Goal: Task Accomplishment & Management: Complete application form

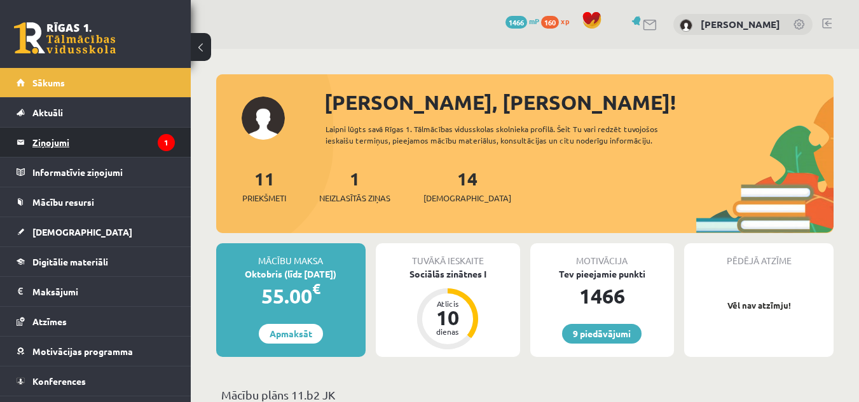
click at [133, 155] on legend "Ziņojumi 1" at bounding box center [103, 142] width 142 height 29
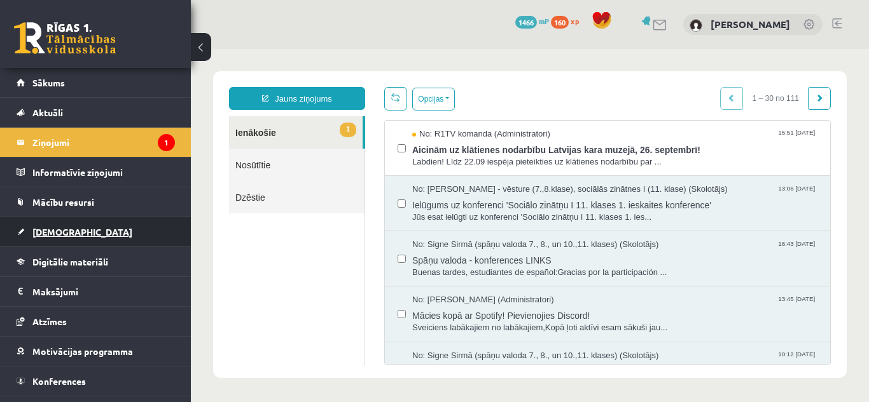
click at [60, 231] on span "[DEMOGRAPHIC_DATA]" at bounding box center [82, 231] width 100 height 11
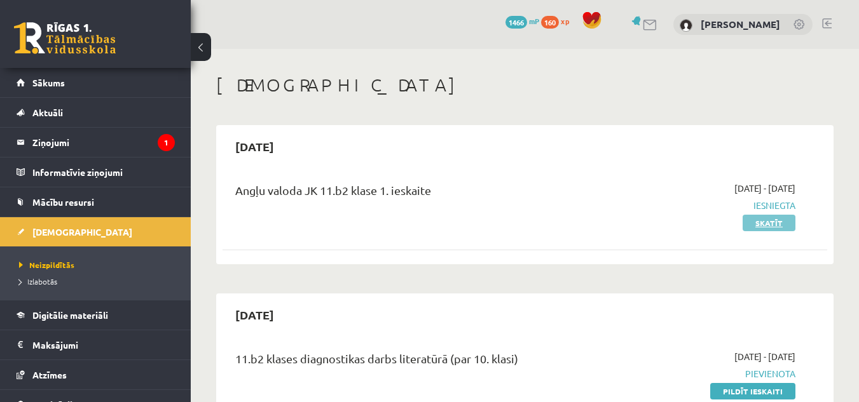
click at [778, 225] on link "Skatīt" at bounding box center [769, 223] width 53 height 17
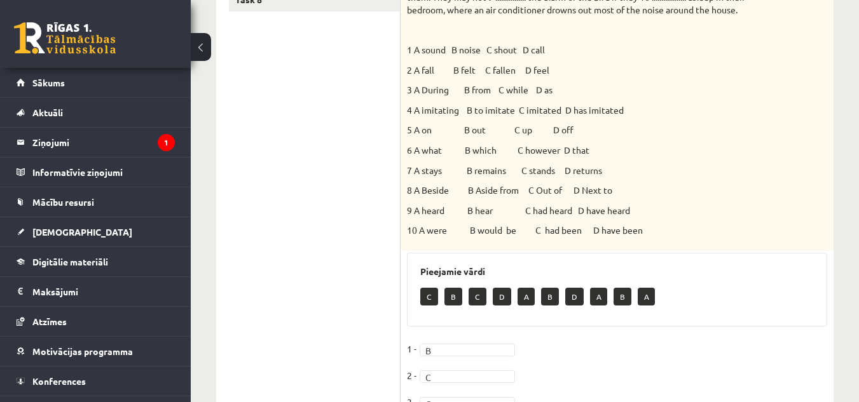
scroll to position [331, 0]
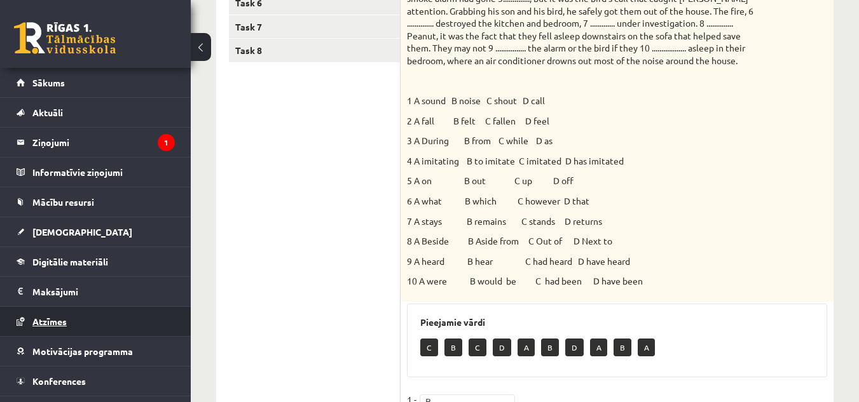
click at [53, 327] on link "Atzīmes" at bounding box center [96, 321] width 158 height 29
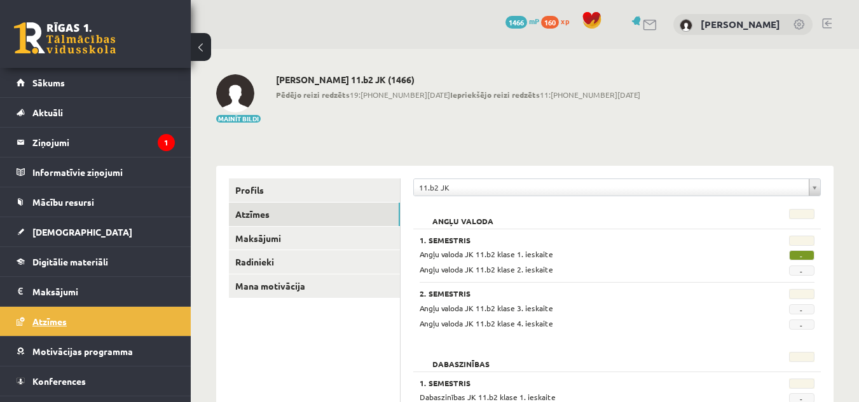
scroll to position [24, 0]
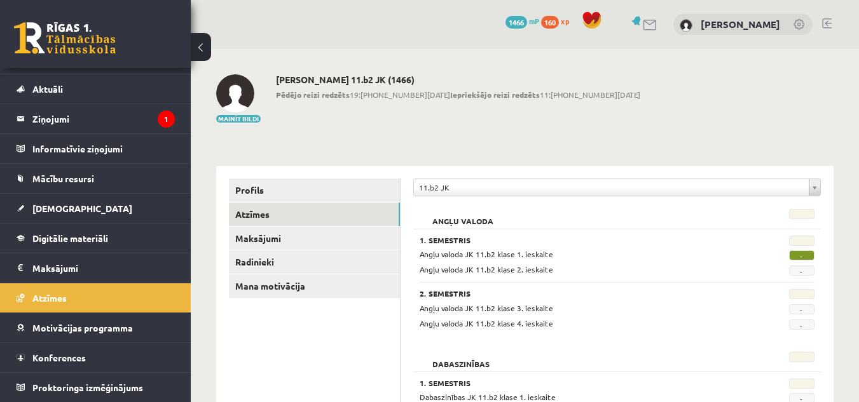
click at [801, 255] on span "-" at bounding box center [801, 256] width 25 height 10
click at [46, 213] on span "[DEMOGRAPHIC_DATA]" at bounding box center [82, 208] width 100 height 11
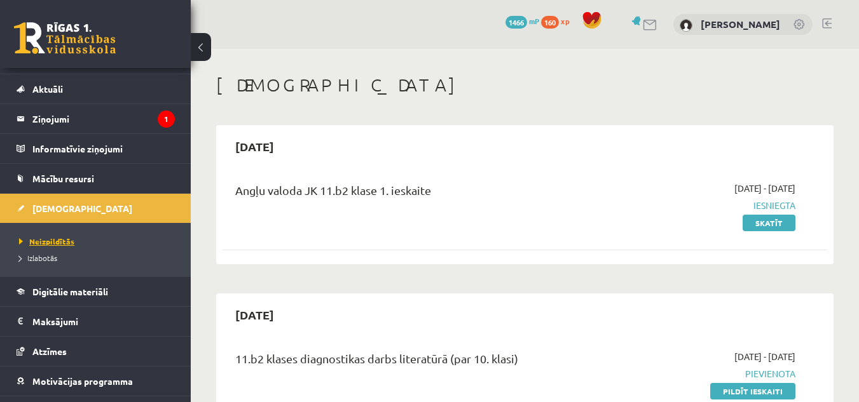
click at [55, 240] on span "Neizpildītās" at bounding box center [46, 242] width 55 height 10
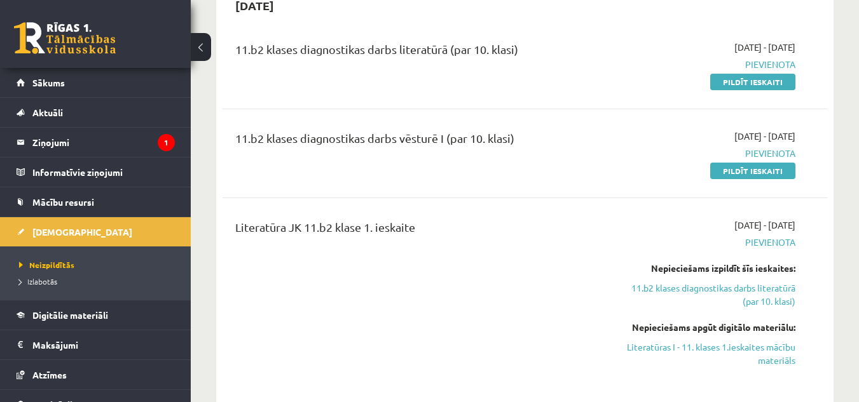
scroll to position [203, 0]
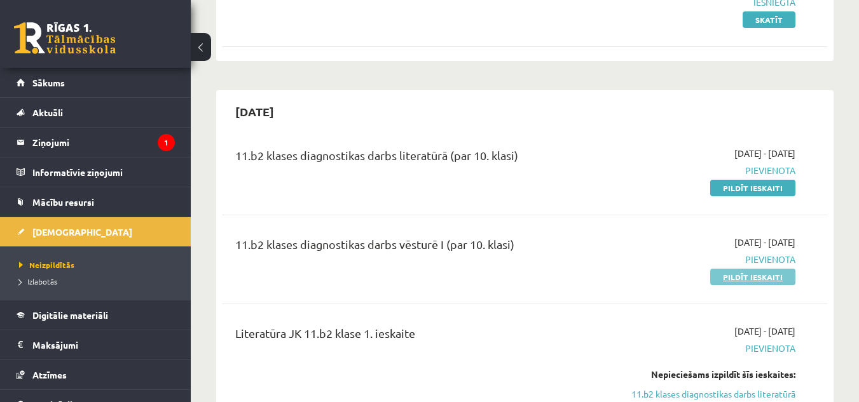
click at [772, 276] on link "Pildīt ieskaiti" at bounding box center [752, 277] width 85 height 17
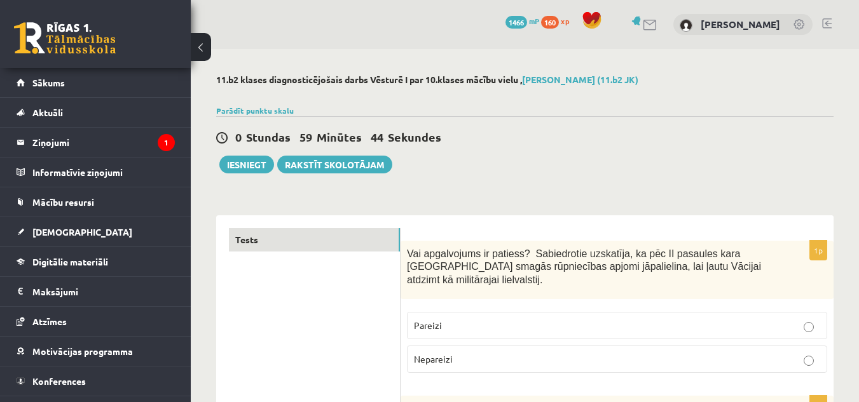
click at [414, 251] on span "Vai apgalvojums ir patiess? Sabiedrotie uzskatīja, ka pēc II pasaules kara Vāci…" at bounding box center [584, 267] width 354 height 37
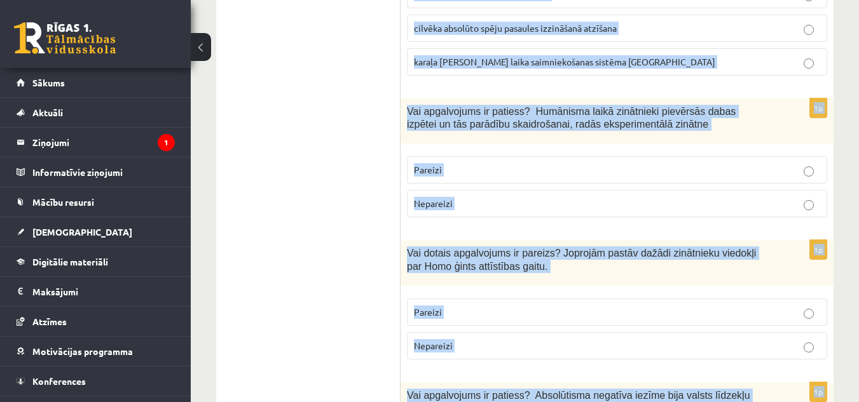
scroll to position [4562, 0]
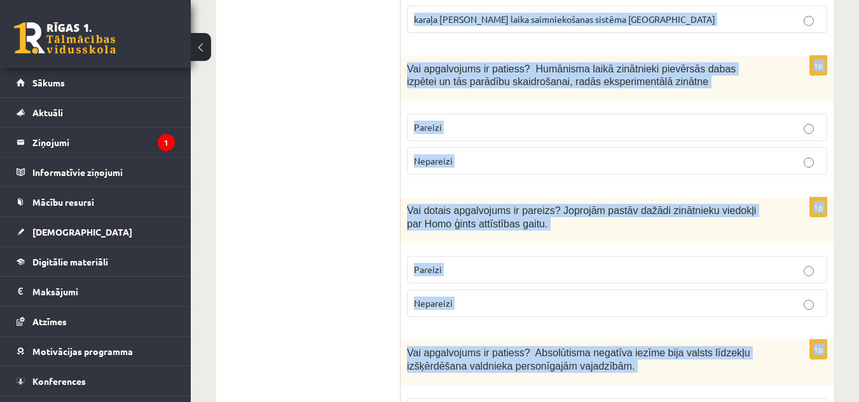
drag, startPoint x: 406, startPoint y: 249, endPoint x: 662, endPoint y: 399, distance: 297.0
copy form "Vai apgalvojums ir patiess? Sabiedrotie uzskatīja, ka pēc II pasaules kara Vāci…"
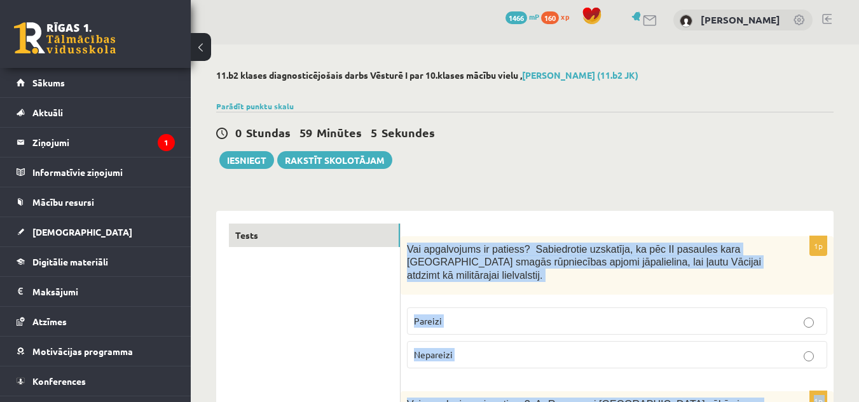
scroll to position [0, 0]
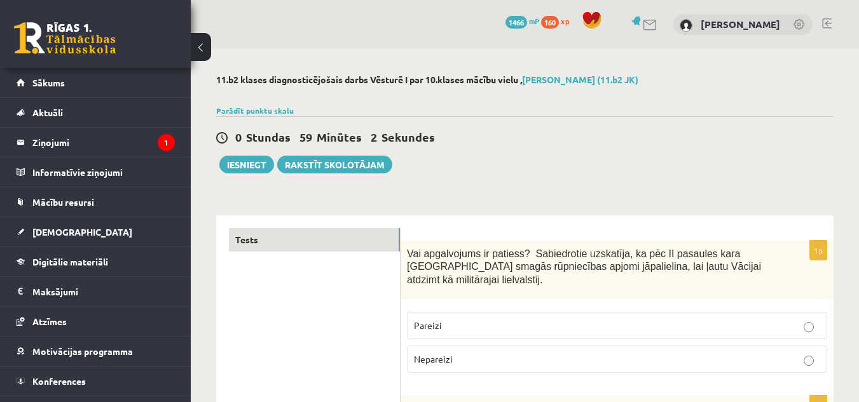
click at [657, 353] on p "Nepareizi" at bounding box center [617, 359] width 406 height 13
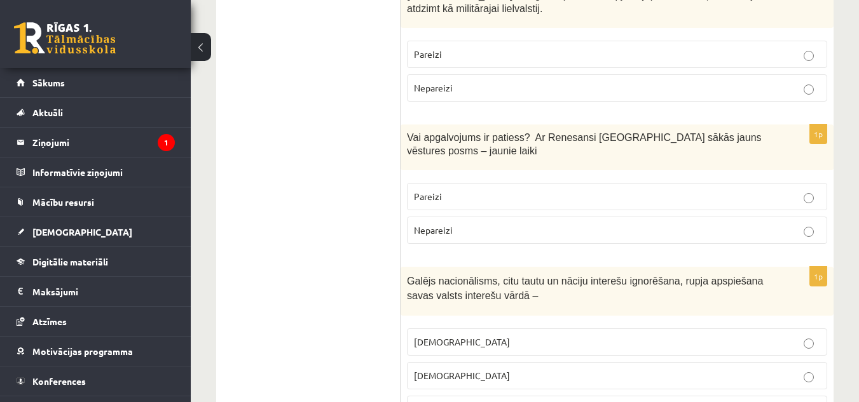
scroll to position [280, 0]
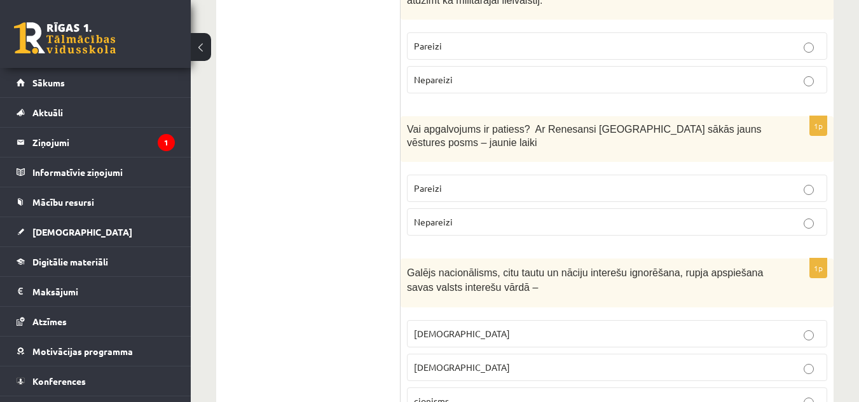
click at [453, 182] on p "Pareizi" at bounding box center [617, 188] width 406 height 13
click at [481, 327] on p "šovinisms" at bounding box center [617, 333] width 406 height 13
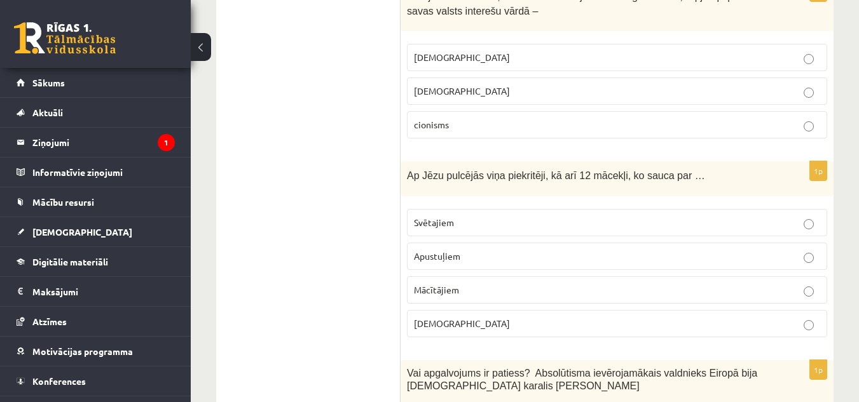
scroll to position [560, 0]
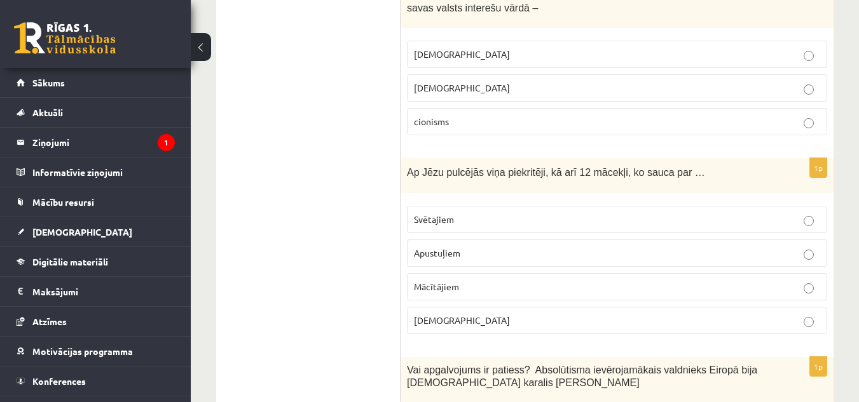
click at [785, 247] on p "Apustuļiem" at bounding box center [617, 253] width 406 height 13
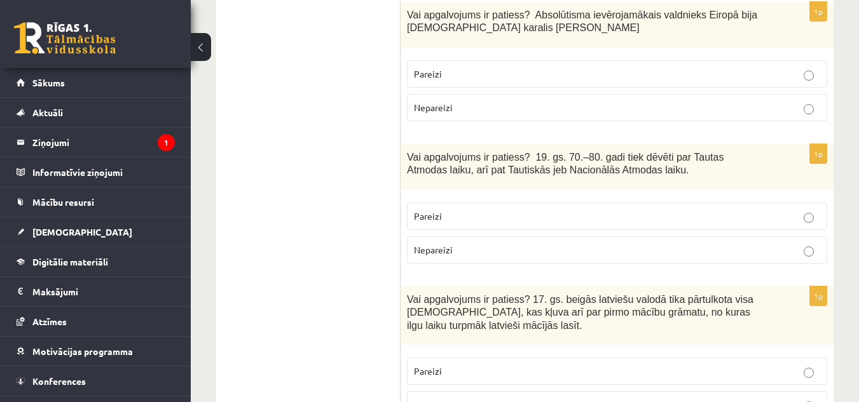
scroll to position [916, 0]
click at [759, 67] on p "Pareizi" at bounding box center [617, 73] width 406 height 13
click at [750, 209] on p "Pareizi" at bounding box center [617, 215] width 406 height 13
click at [746, 364] on p "Pareizi" at bounding box center [617, 370] width 406 height 13
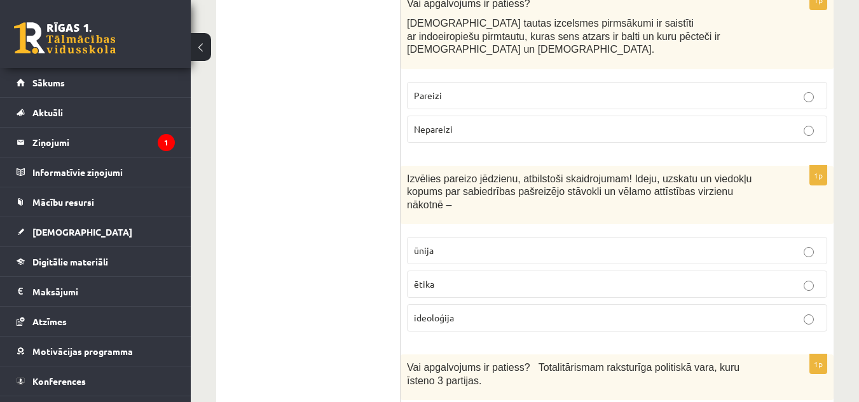
scroll to position [1373, 0]
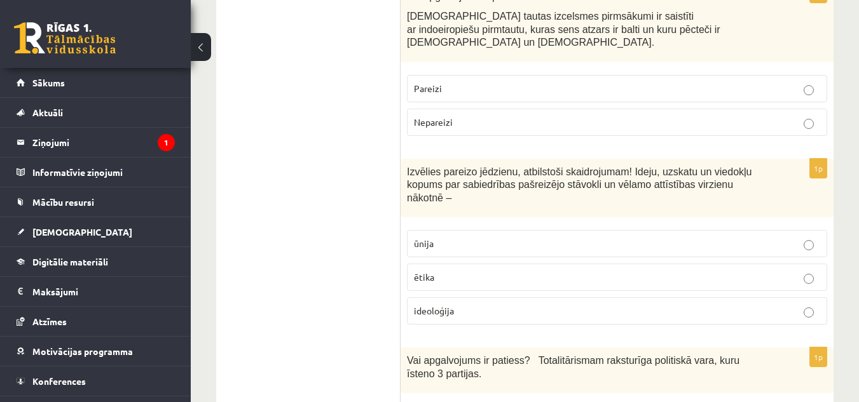
click at [735, 75] on label "Pareizi" at bounding box center [617, 88] width 420 height 27
click at [532, 305] on p "ideoloģija" at bounding box center [617, 311] width 406 height 13
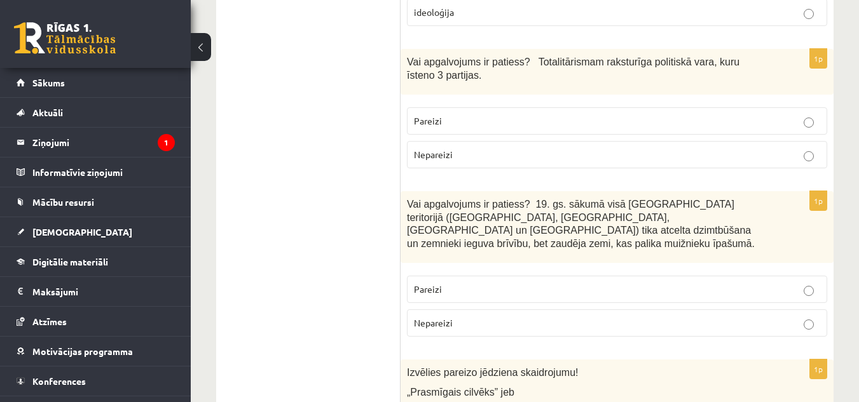
scroll to position [1689, 0]
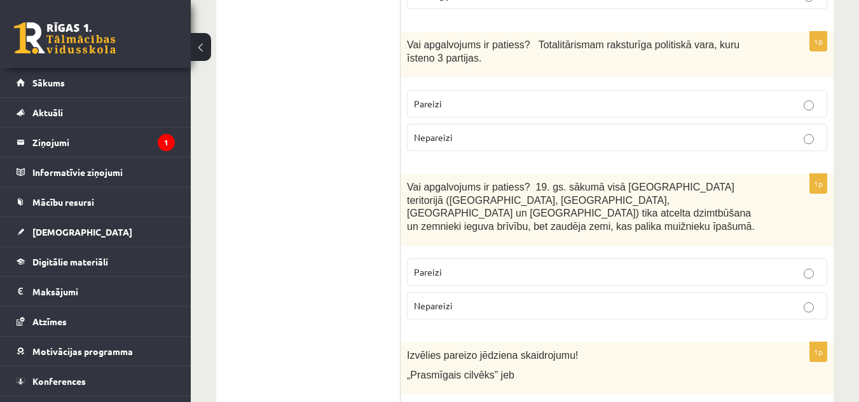
click at [594, 97] on p "Pareizi" at bounding box center [617, 103] width 406 height 13
click at [566, 259] on label "Pareizi" at bounding box center [617, 272] width 420 height 27
click at [568, 131] on p "Nepareizi" at bounding box center [617, 137] width 406 height 13
click at [598, 299] on p "Nepareizi" at bounding box center [617, 305] width 406 height 13
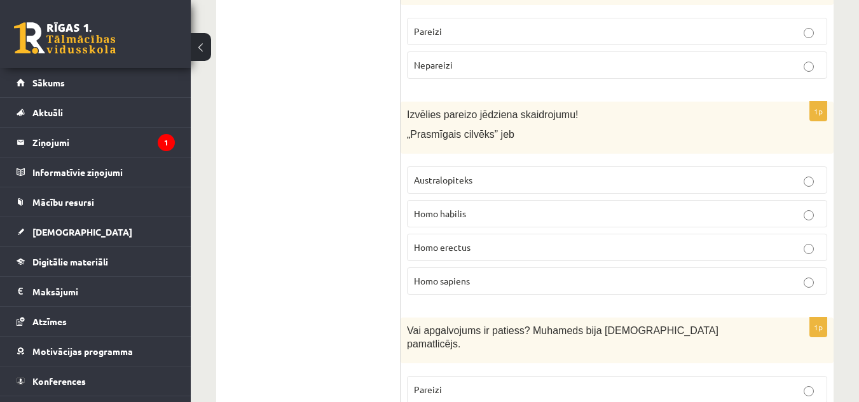
scroll to position [1913, 0]
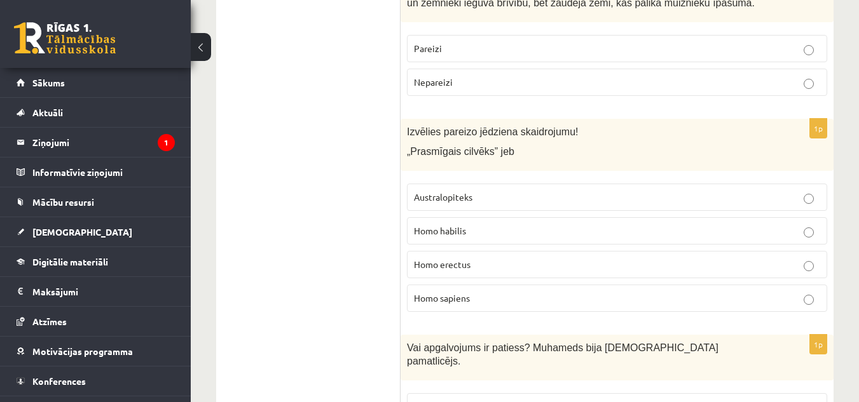
click at [680, 224] on p "Homo habilis" at bounding box center [617, 230] width 406 height 13
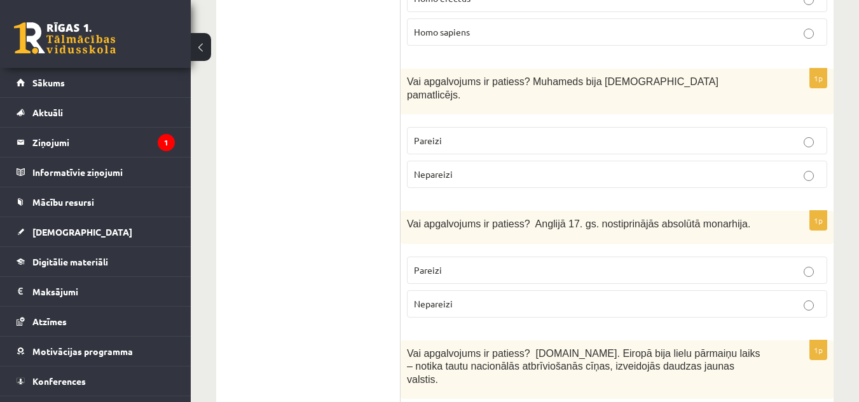
scroll to position [2188, 0]
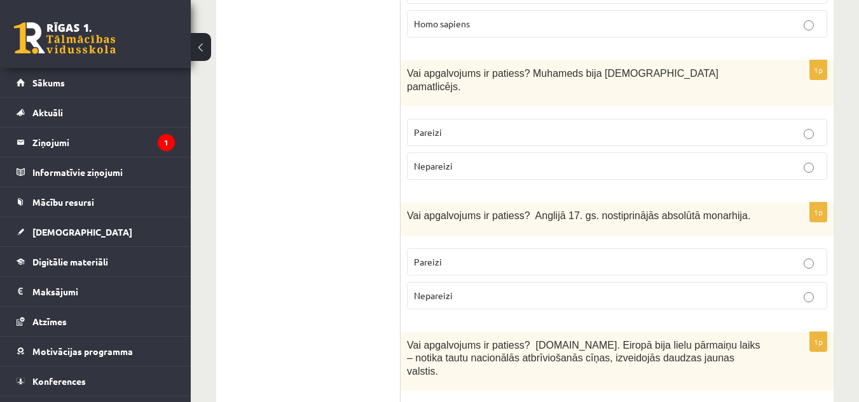
click at [522, 126] on p "Pareizi" at bounding box center [617, 132] width 406 height 13
click at [538, 282] on label "Nepareizi" at bounding box center [617, 295] width 420 height 27
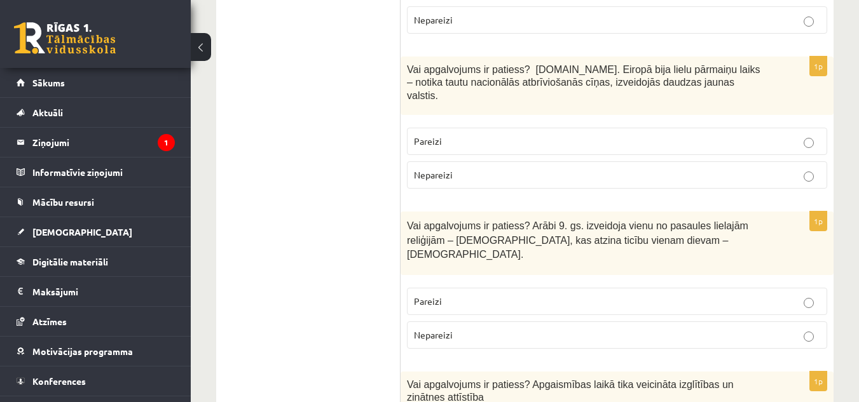
scroll to position [2468, 0]
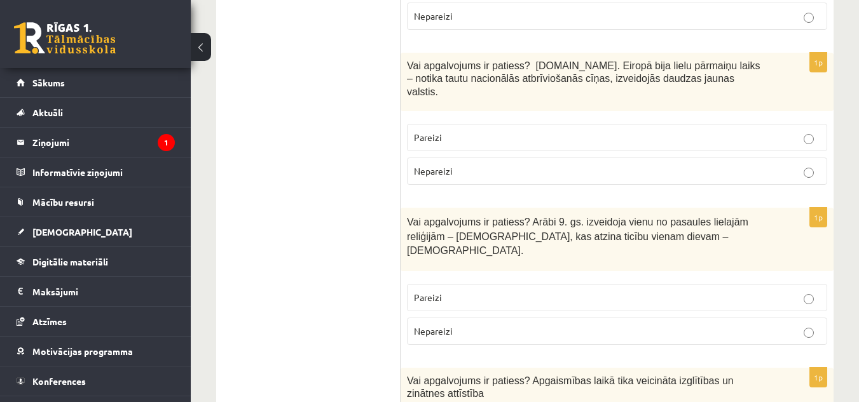
click at [768, 131] on p "Pareizi" at bounding box center [617, 137] width 406 height 13
click at [736, 325] on p "Nepareizi" at bounding box center [617, 331] width 406 height 13
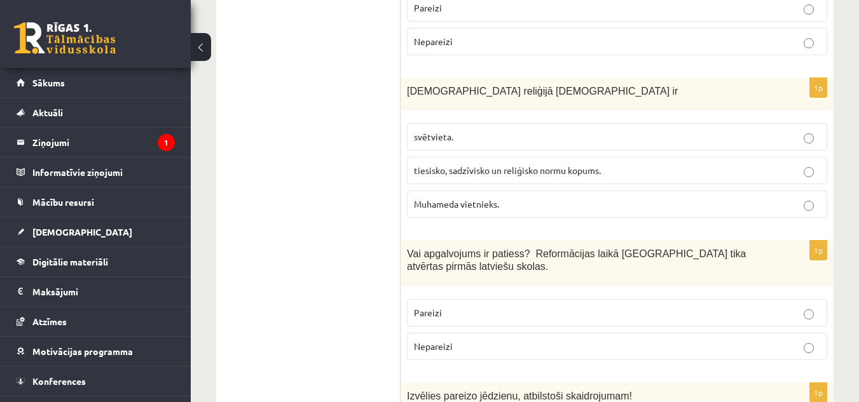
scroll to position [2875, 0]
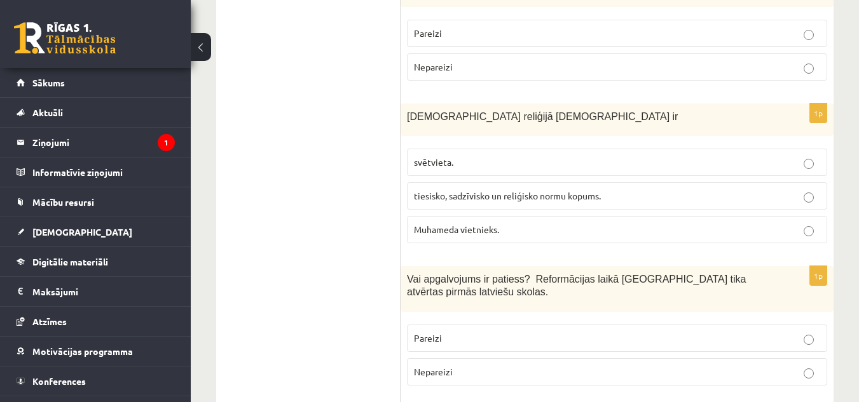
click at [516, 190] on span "tiesisko, sadzīvisko un reliģisko normu kopums." at bounding box center [507, 195] width 187 height 11
click at [472, 332] on p "Pareizi" at bounding box center [617, 338] width 406 height 13
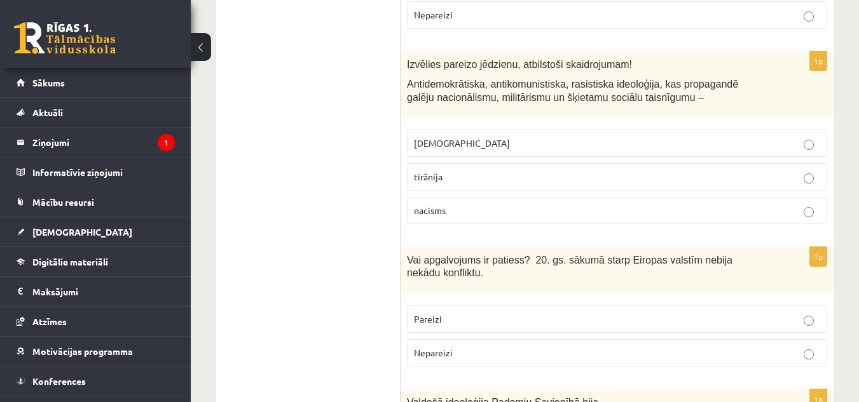
scroll to position [3256, 0]
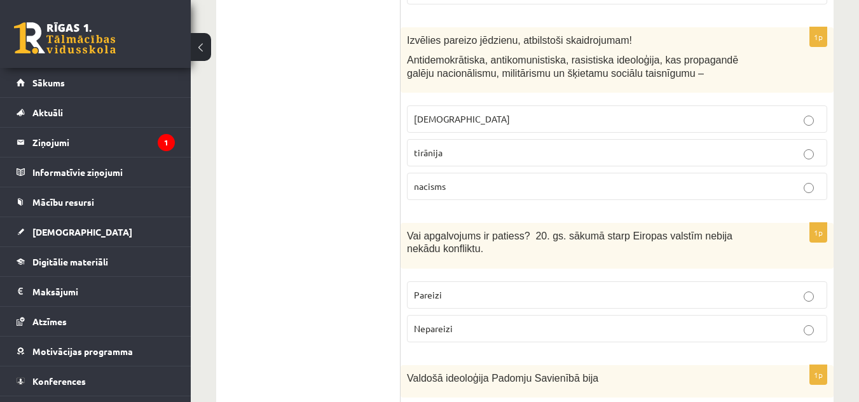
click at [778, 106] on label "fašisms" at bounding box center [617, 119] width 420 height 27
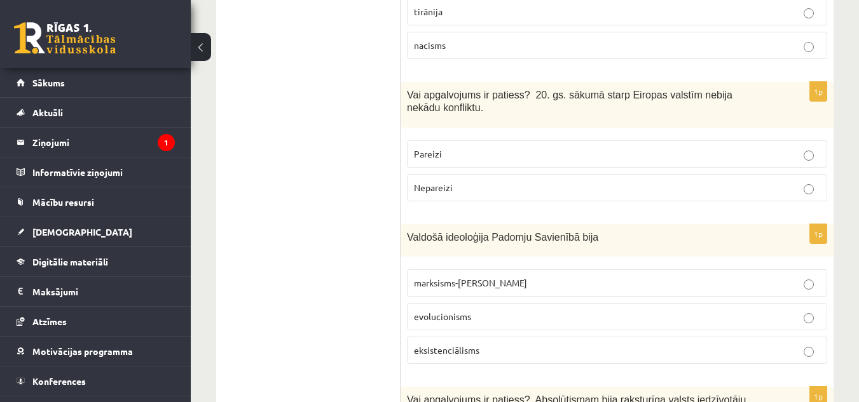
scroll to position [3422, 0]
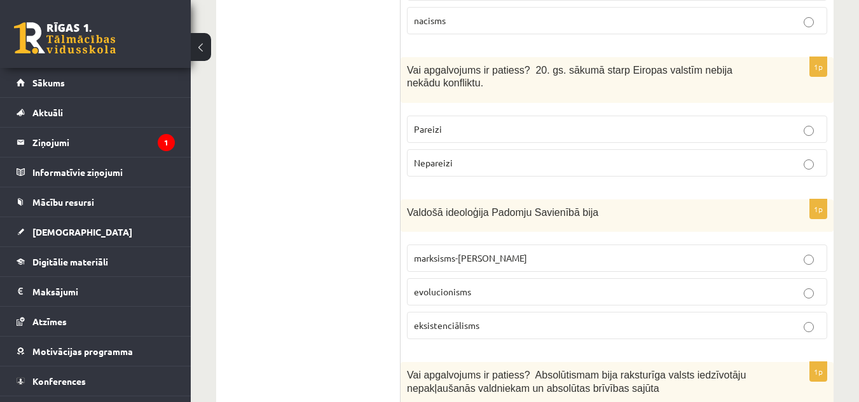
click at [455, 149] on label "Nepareizi" at bounding box center [617, 162] width 420 height 27
click at [467, 252] on span "marksisms-ļeņinisms" at bounding box center [470, 257] width 113 height 11
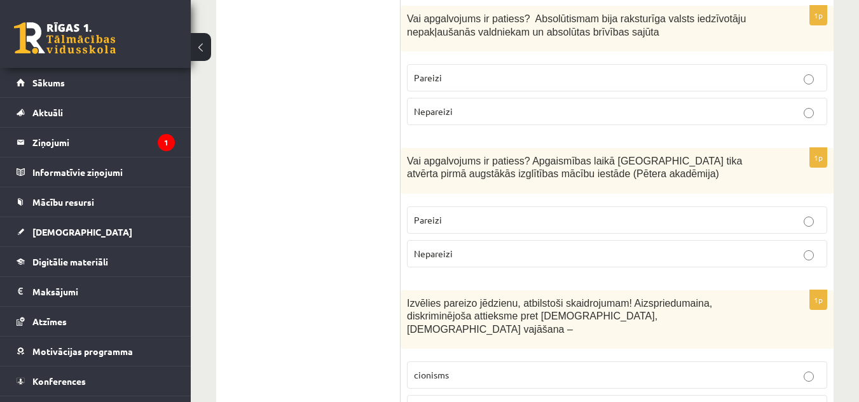
scroll to position [3821, 0]
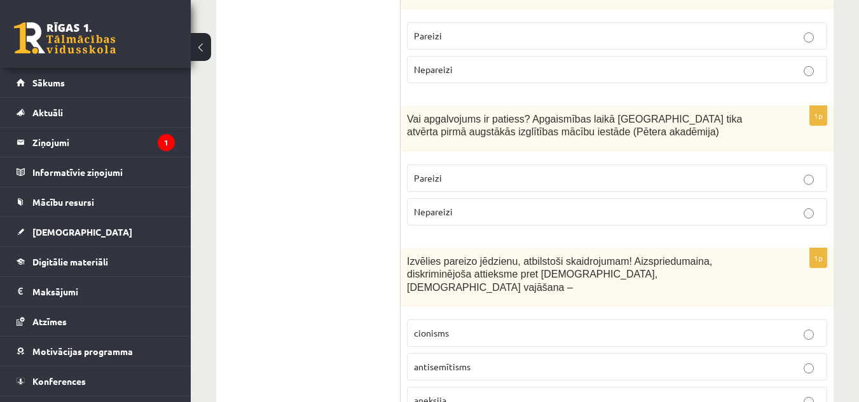
click at [437, 165] on label "Pareizi" at bounding box center [617, 178] width 420 height 27
click at [451, 354] on label "antisemītisms" at bounding box center [617, 367] width 420 height 27
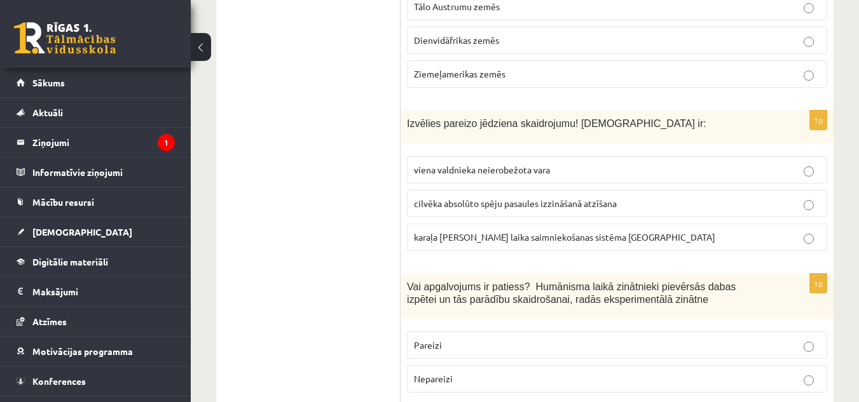
scroll to position [4319, 0]
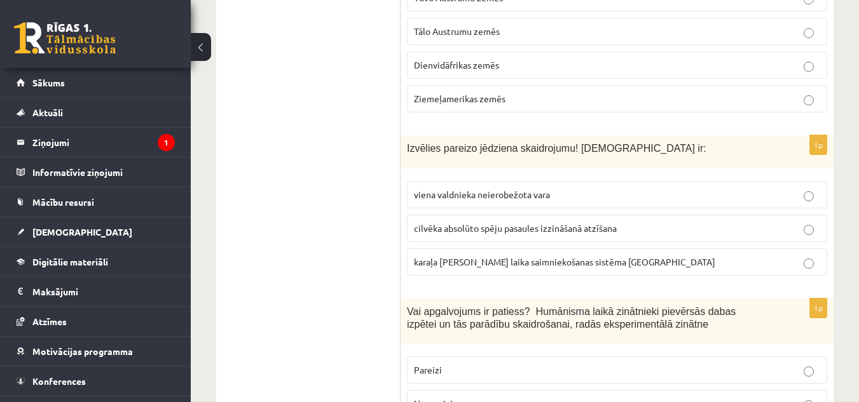
click at [511, 189] on span "viena valdnieka neierobežota vara" at bounding box center [482, 194] width 136 height 11
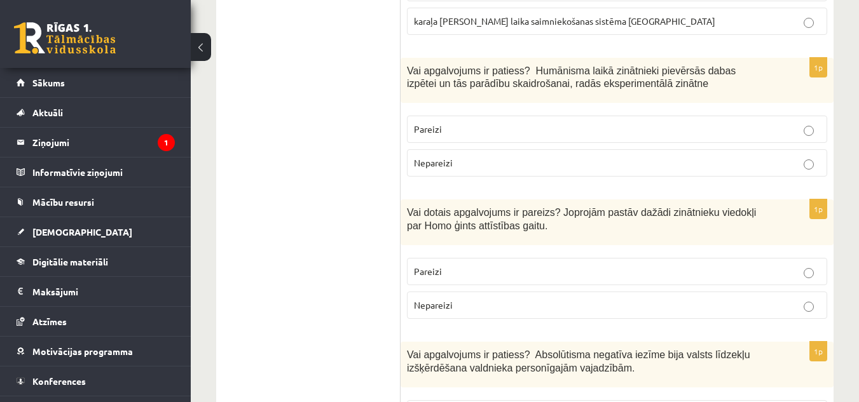
scroll to position [4562, 0]
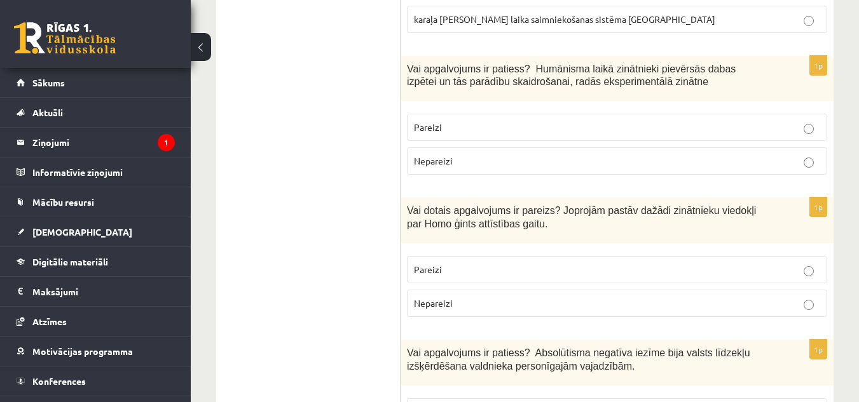
click at [731, 121] on p "Pareizi" at bounding box center [617, 127] width 406 height 13
click at [746, 263] on p "Pareizi" at bounding box center [617, 269] width 406 height 13
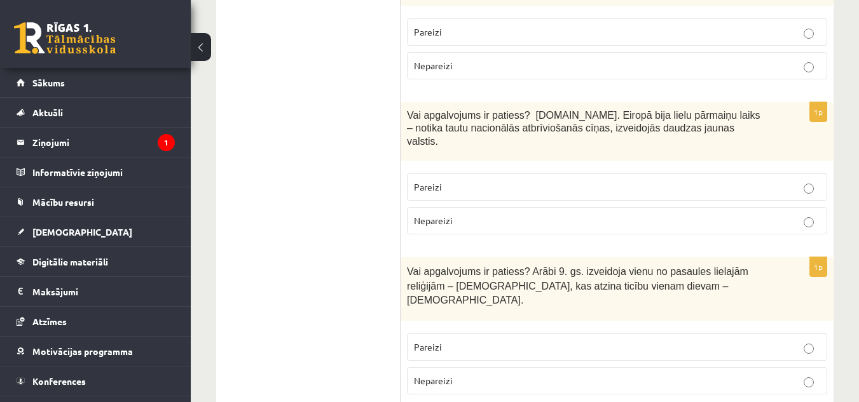
scroll to position [0, 0]
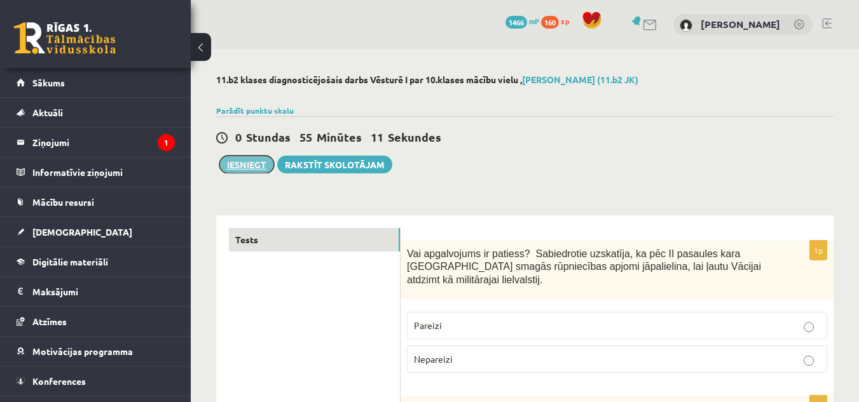
click at [235, 159] on button "Iesniegt" at bounding box center [246, 165] width 55 height 18
